Goal: Check status: Check status

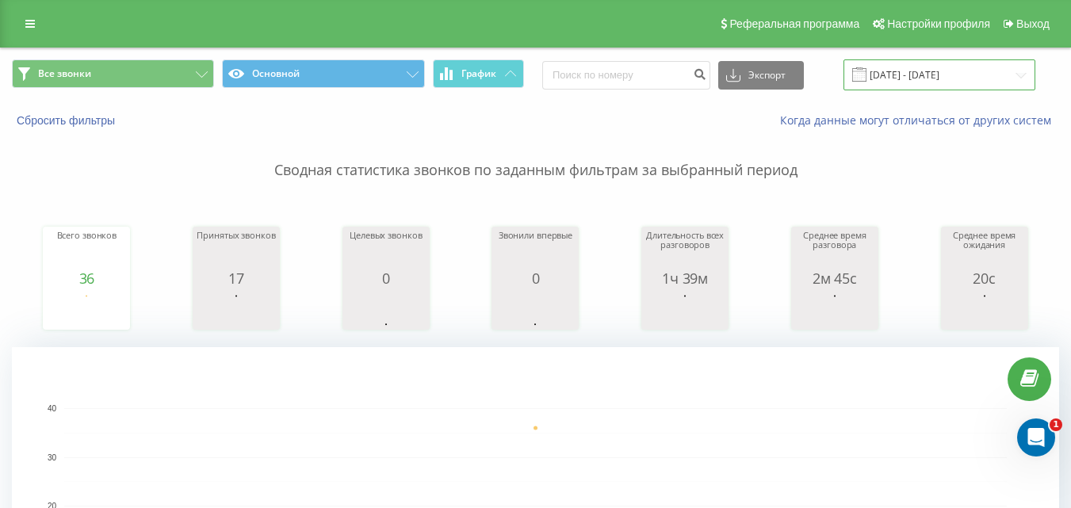
click at [903, 72] on input "[DATE] - [DATE]" at bounding box center [939, 74] width 192 height 31
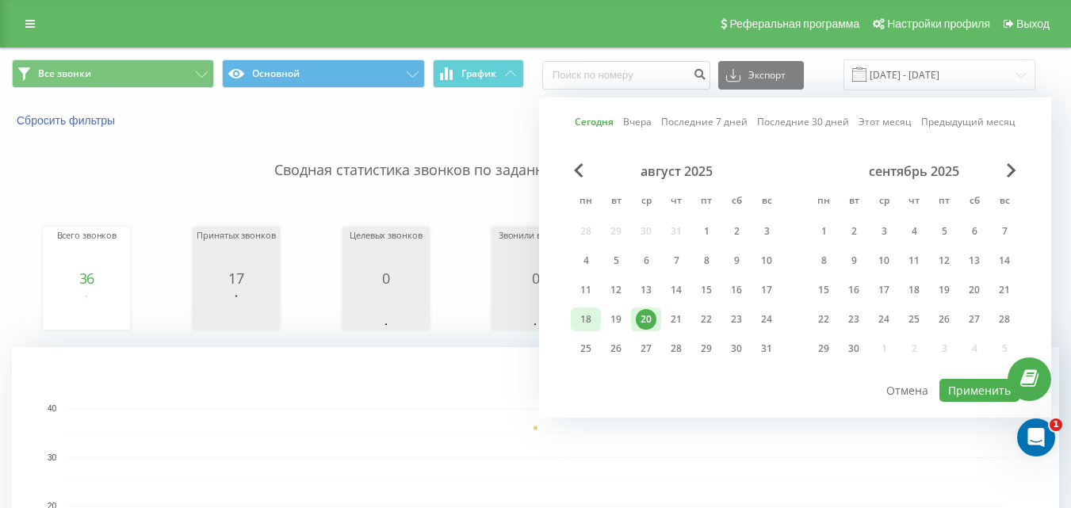
click at [598, 322] on div "18" at bounding box center [586, 320] width 30 height 24
drag, startPoint x: 639, startPoint y: 319, endPoint x: 770, endPoint y: 365, distance: 138.9
click at [640, 319] on div "20" at bounding box center [646, 319] width 21 height 21
click at [950, 392] on button "Применить" at bounding box center [979, 390] width 80 height 23
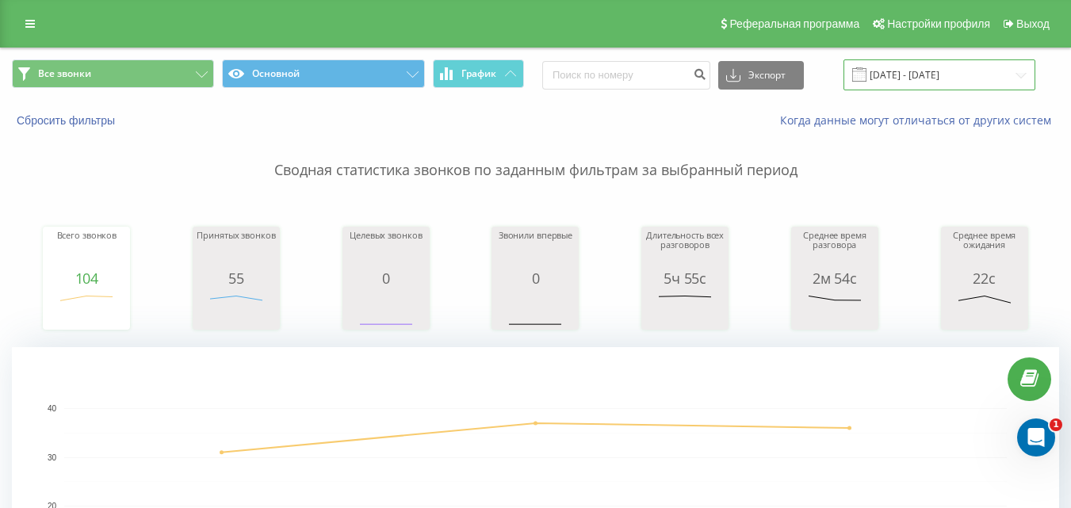
click at [906, 79] on input "18.08.2025 - 20.08.2025" at bounding box center [939, 74] width 192 height 31
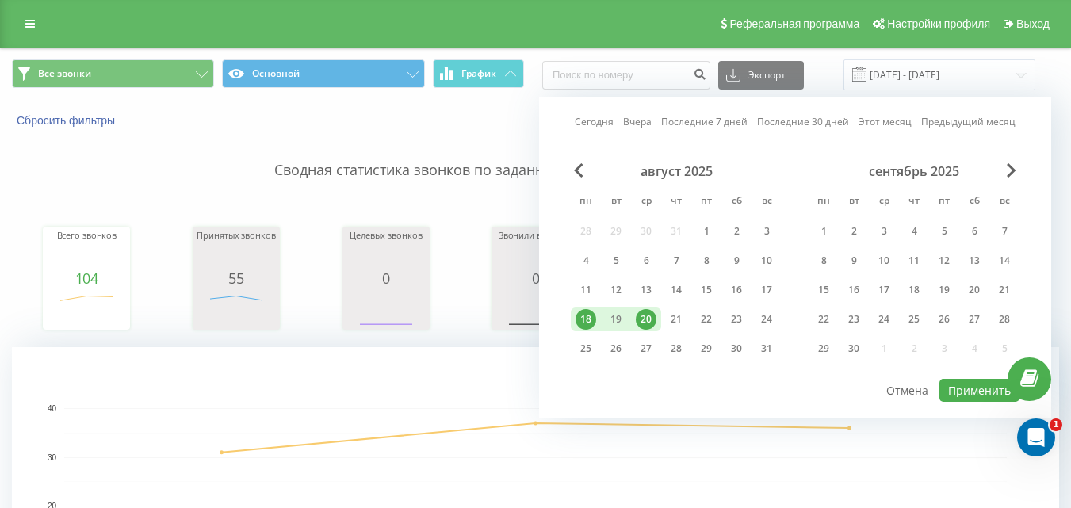
click at [643, 319] on div "20" at bounding box center [646, 319] width 21 height 21
click at [944, 392] on button "Применить" at bounding box center [979, 390] width 80 height 23
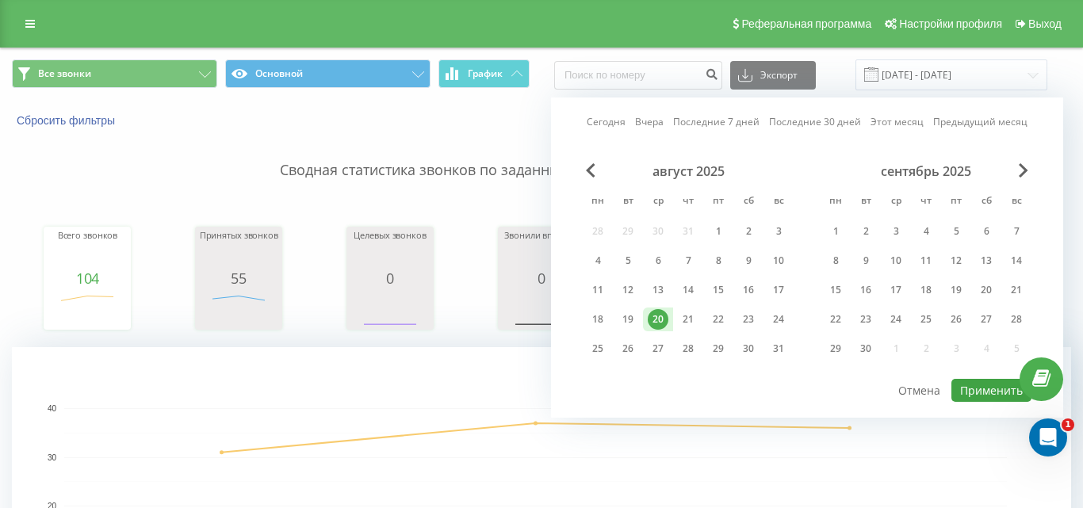
type input "[DATE] - [DATE]"
